Goal: Find specific page/section: Find specific page/section

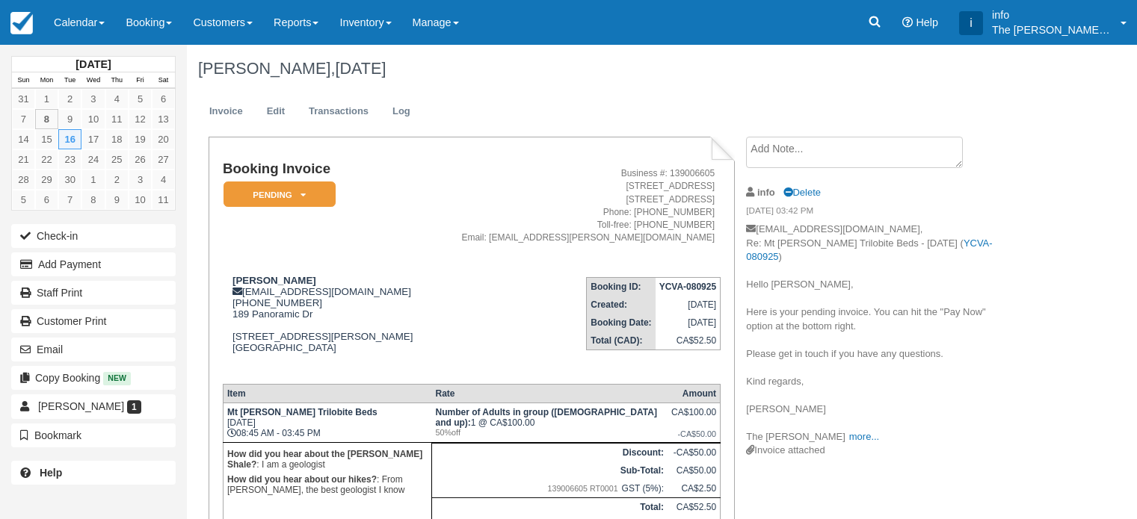
click at [90, 26] on link "Calendar" at bounding box center [79, 22] width 72 height 45
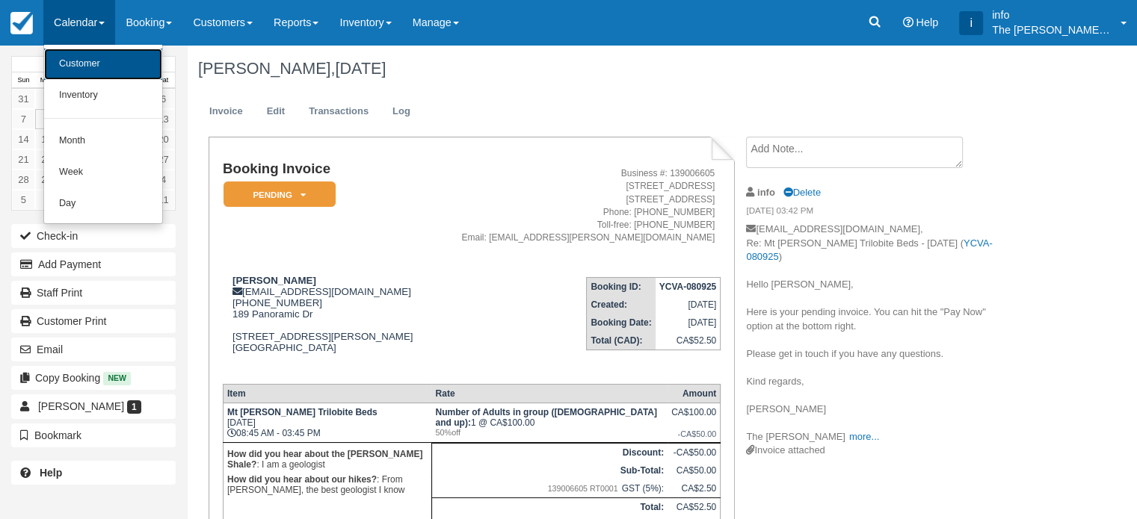
click at [87, 64] on link "Customer" at bounding box center [103, 64] width 118 height 31
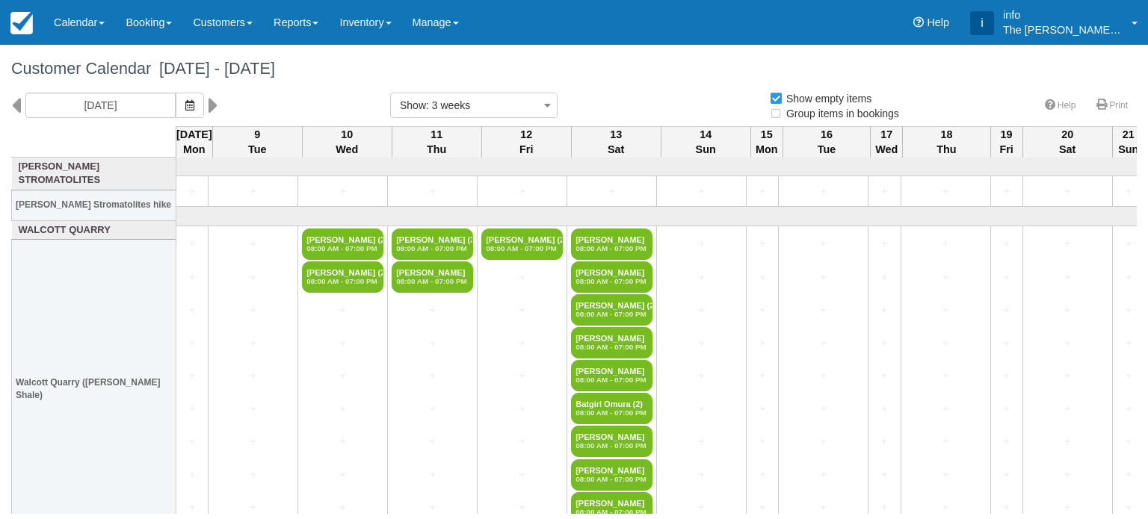
select select
click at [74, 29] on link "Calendar" at bounding box center [79, 22] width 72 height 45
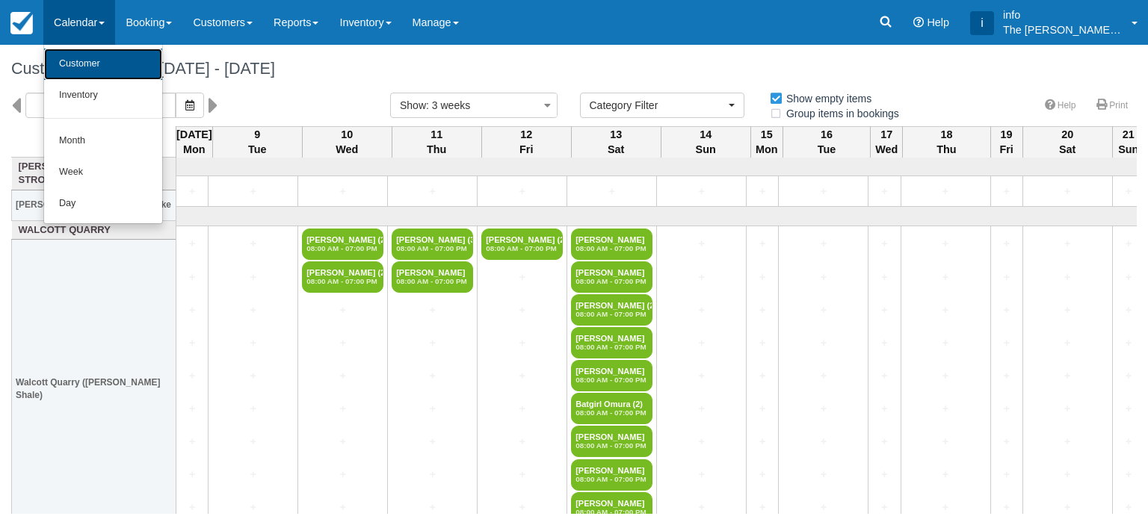
click at [77, 61] on link "Customer" at bounding box center [103, 64] width 118 height 31
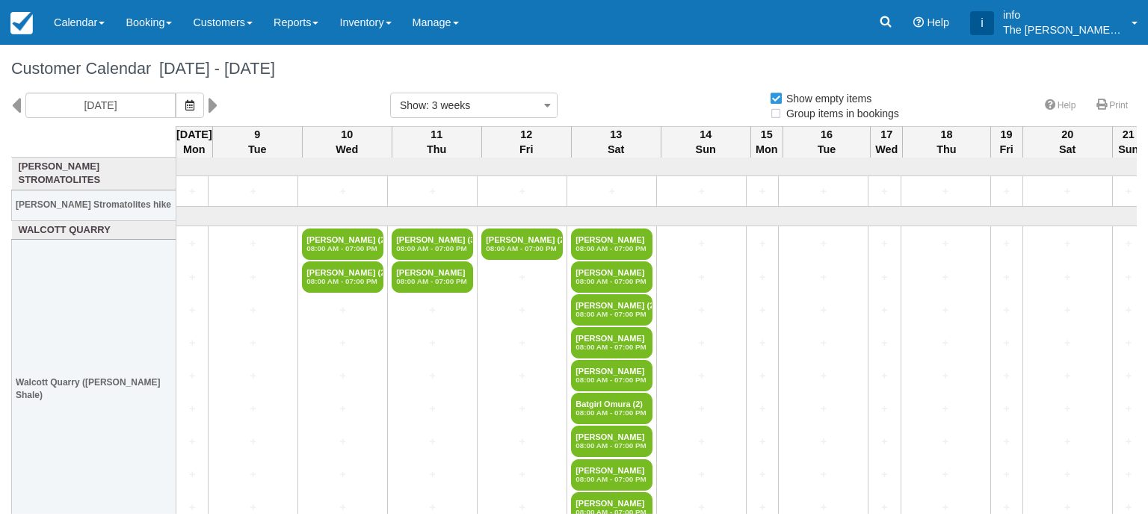
select select
click at [81, 23] on link "Calendar" at bounding box center [79, 22] width 72 height 45
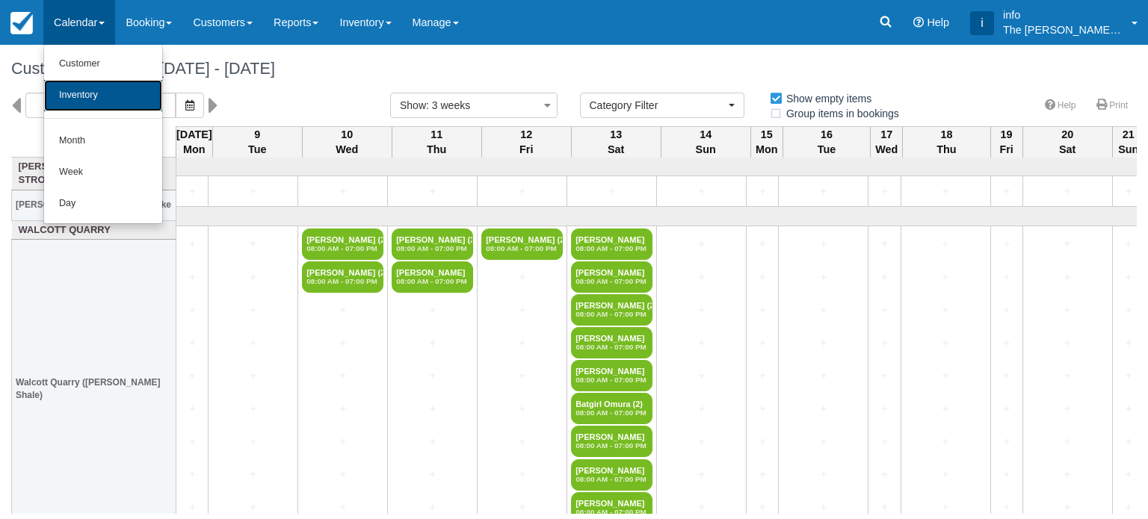
click at [92, 90] on link "Inventory" at bounding box center [103, 95] width 118 height 31
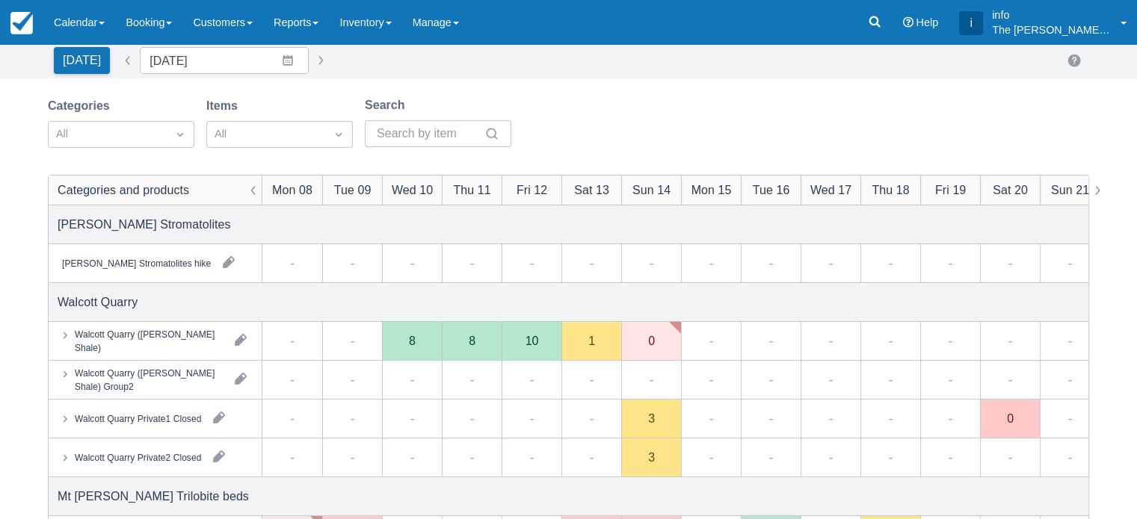
scroll to position [149, 0]
